Goal: Transaction & Acquisition: Purchase product/service

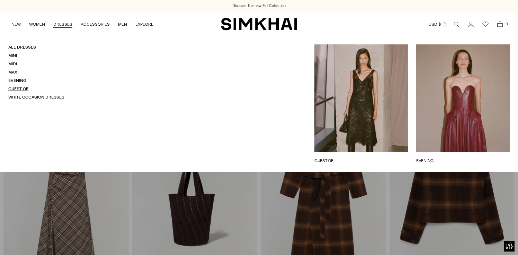
click at [24, 88] on link "Guest Of" at bounding box center [18, 88] width 20 height 5
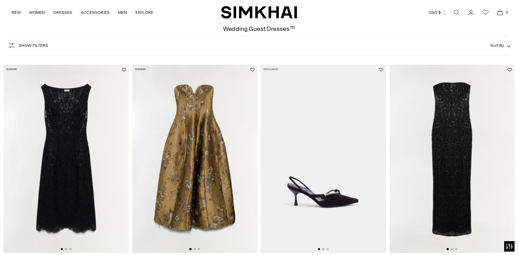
scroll to position [61, 0]
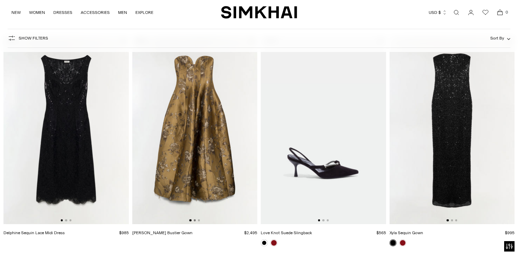
click at [194, 220] on button "Go to slide 2" at bounding box center [195, 220] width 2 height 2
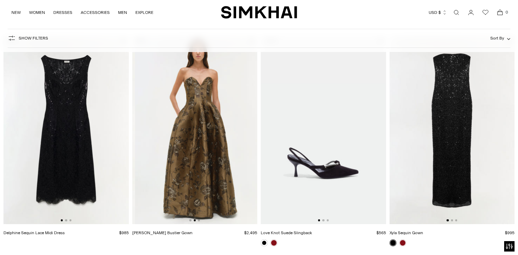
scroll to position [0, 125]
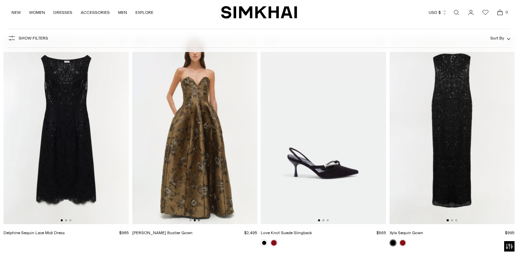
click at [198, 220] on button "Go to slide 3" at bounding box center [199, 220] width 2 height 2
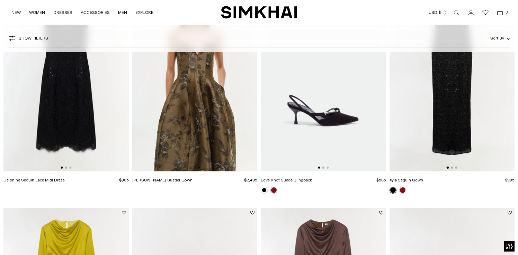
scroll to position [123, 0]
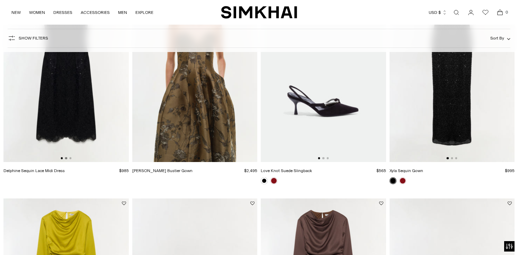
click at [66, 158] on button "Go to slide 2" at bounding box center [66, 158] width 2 height 2
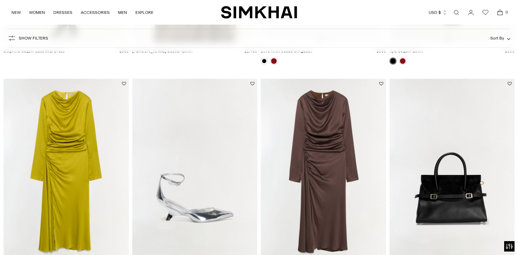
scroll to position [0, 0]
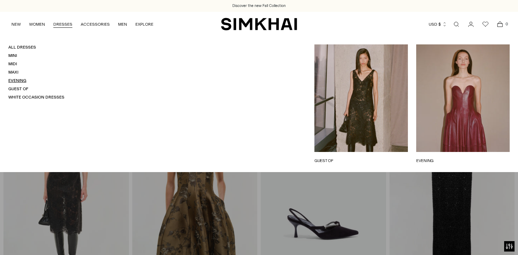
click at [21, 81] on link "Evening" at bounding box center [17, 80] width 18 height 5
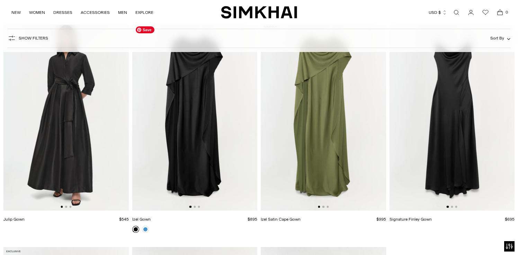
scroll to position [2086, 0]
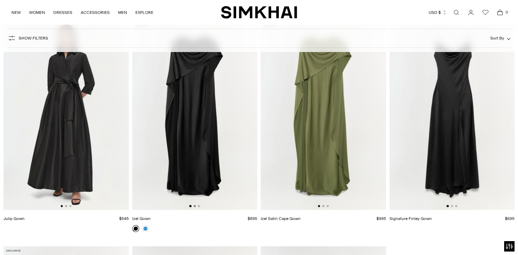
click at [195, 205] on button "Go to slide 2" at bounding box center [195, 206] width 2 height 2
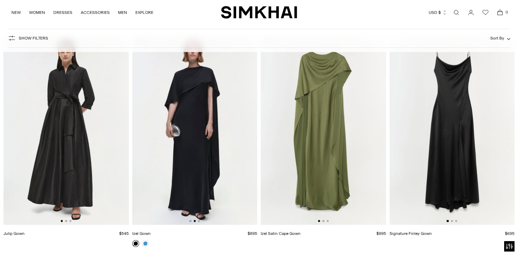
scroll to position [2065, 0]
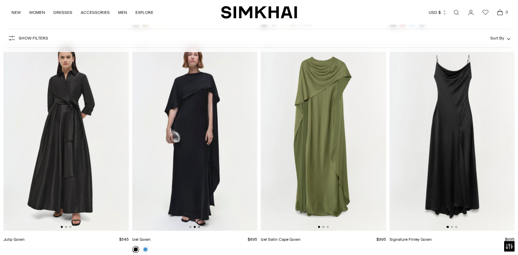
click at [200, 226] on div at bounding box center [195, 227] width 11 height 2
click at [200, 228] on button "Go to slide 3" at bounding box center [199, 227] width 2 height 2
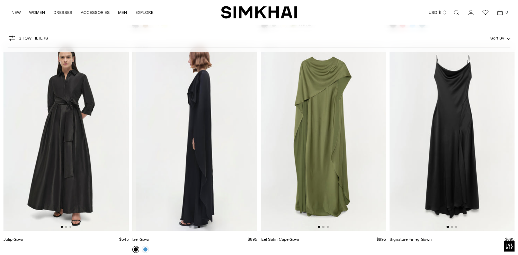
scroll to position [0, 251]
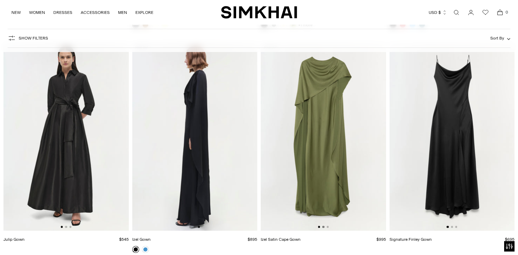
click at [324, 226] on button "Go to slide 2" at bounding box center [324, 227] width 2 height 2
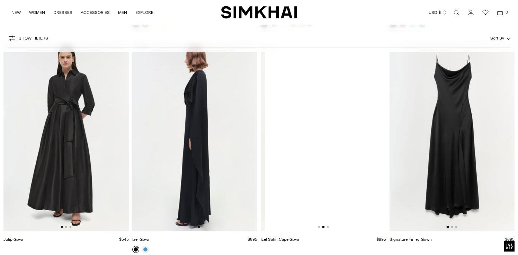
scroll to position [0, 125]
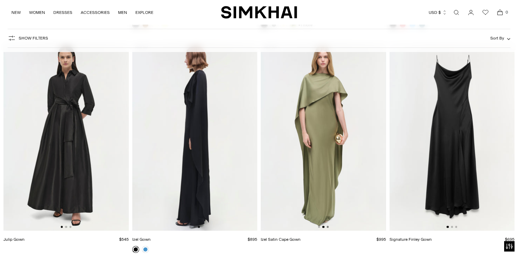
click at [328, 227] on button "Go to slide 3" at bounding box center [328, 227] width 2 height 2
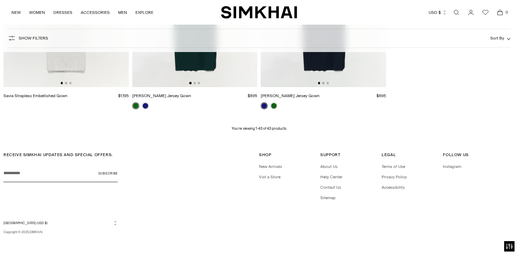
scroll to position [2435, 0]
